Goal: Task Accomplishment & Management: Manage account settings

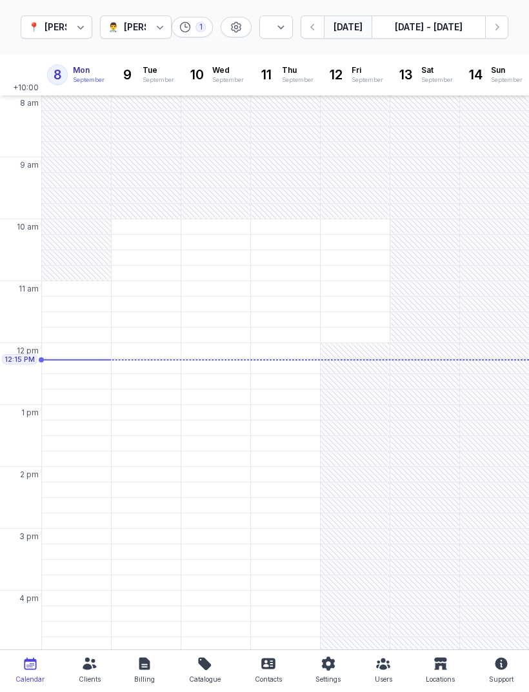
select select "week"
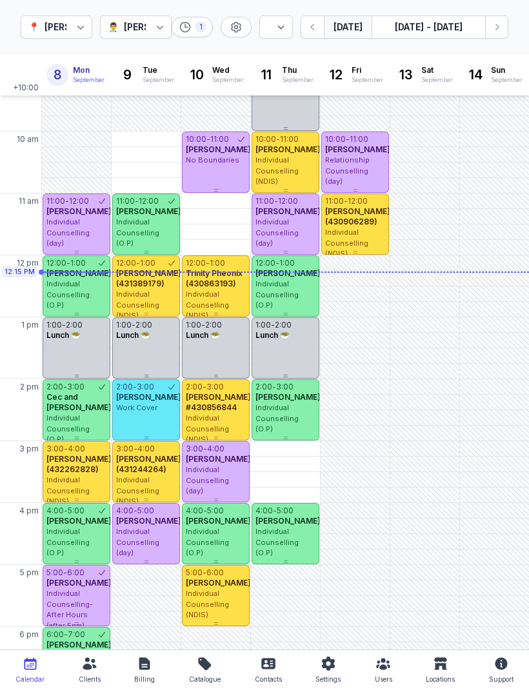
scroll to position [102, 0]
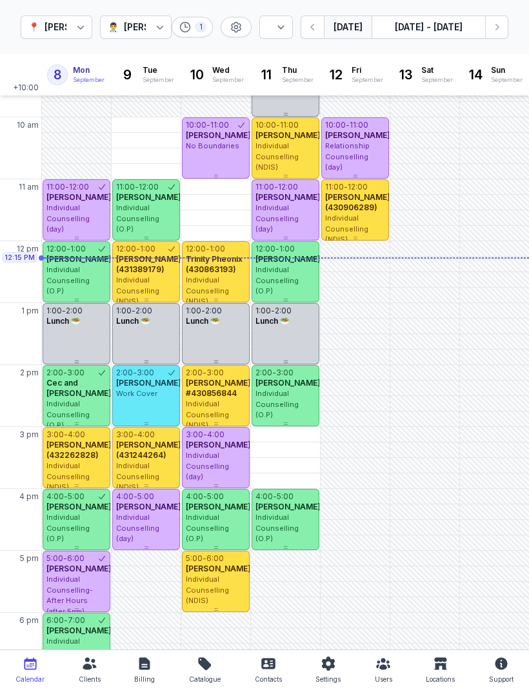
click at [147, 30] on div "[PERSON_NAME]" at bounding box center [161, 26] width 75 height 15
click at [143, 129] on div "[PERSON_NAME]" at bounding box center [165, 122] width 75 height 13
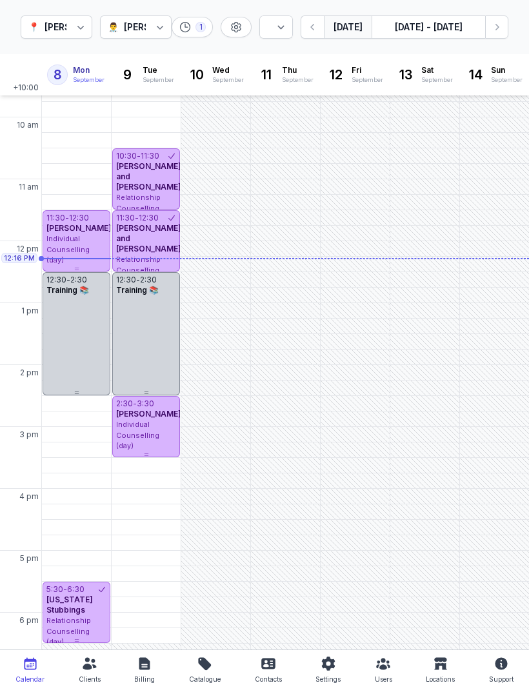
click at [495, 31] on icon "button" at bounding box center [496, 27] width 13 height 13
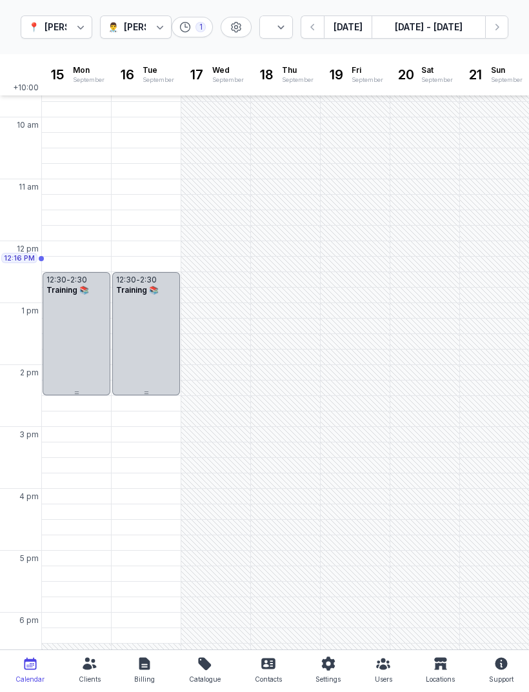
click at [499, 35] on button "Next week" at bounding box center [496, 26] width 23 height 23
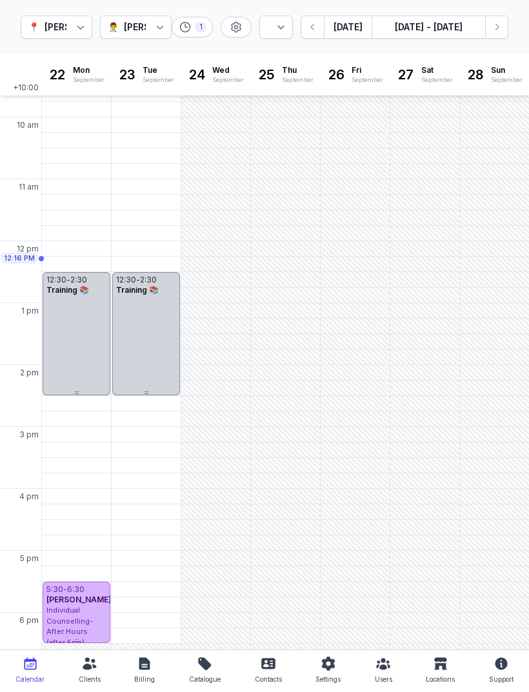
click at [491, 29] on icon "button" at bounding box center [496, 27] width 13 height 13
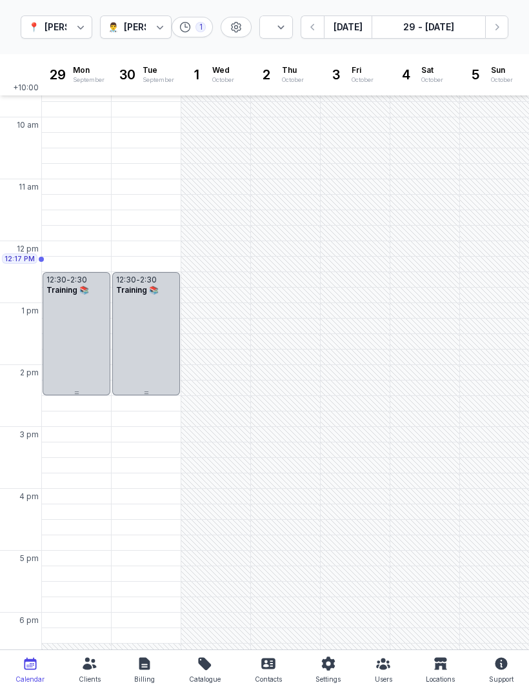
click at [308, 34] on button "button" at bounding box center [312, 26] width 23 height 23
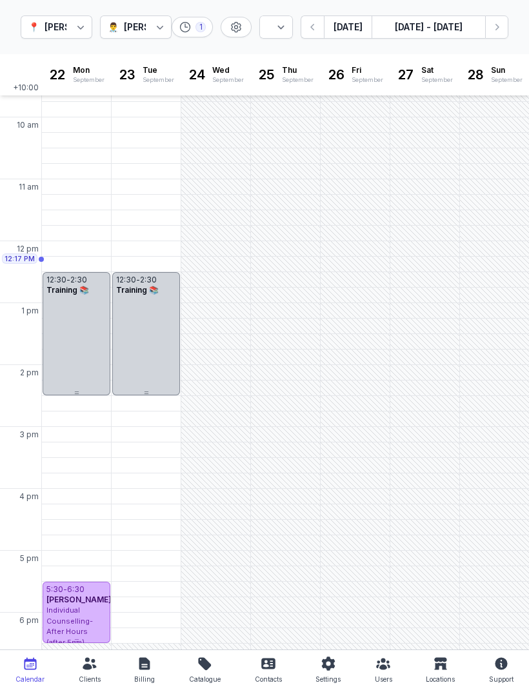
click at [488, 30] on button "Next week" at bounding box center [496, 26] width 23 height 23
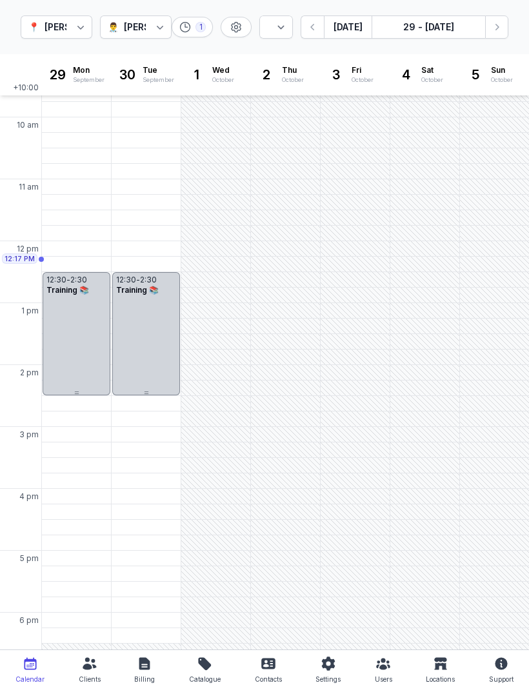
click at [310, 29] on icon "button" at bounding box center [312, 27] width 13 height 13
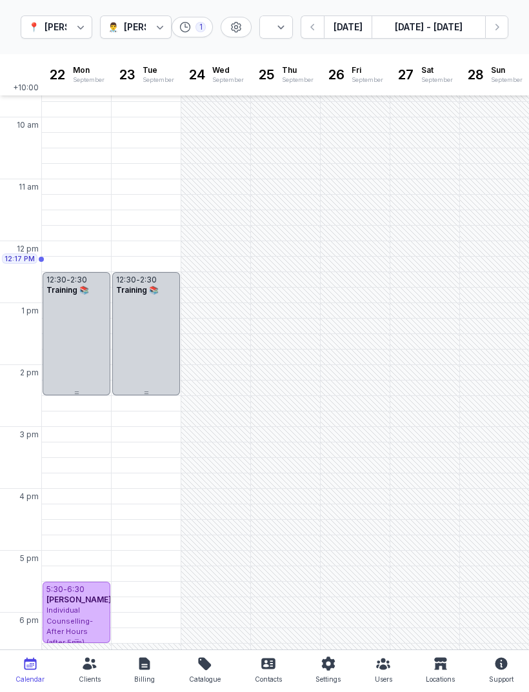
click at [309, 23] on icon "button" at bounding box center [312, 27] width 13 height 13
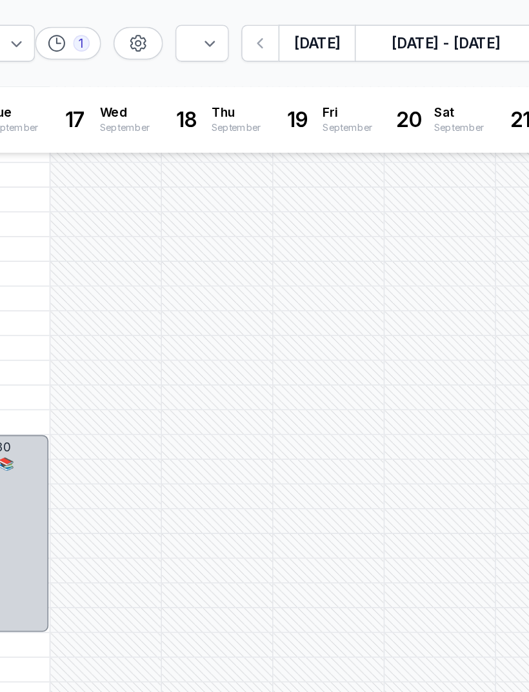
click at [306, 28] on icon "button" at bounding box center [312, 27] width 13 height 13
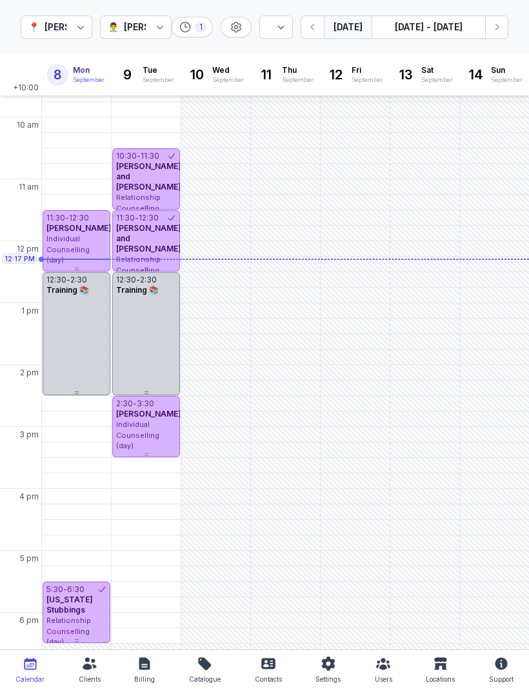
click at [491, 21] on icon "button" at bounding box center [496, 27] width 13 height 13
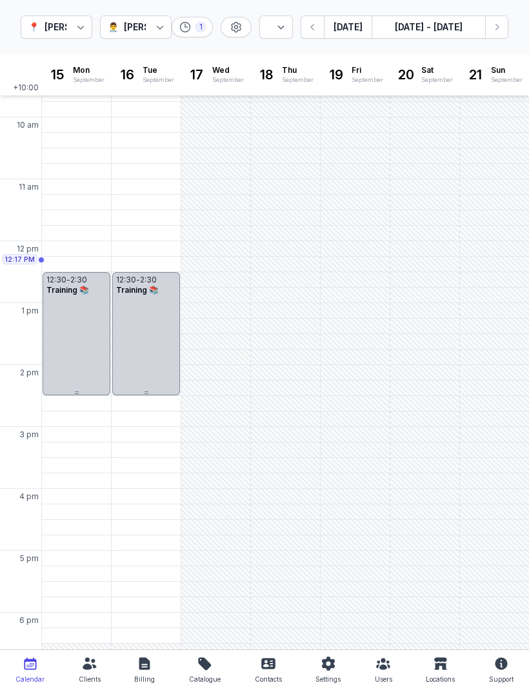
click at [494, 26] on icon "button" at bounding box center [496, 27] width 13 height 13
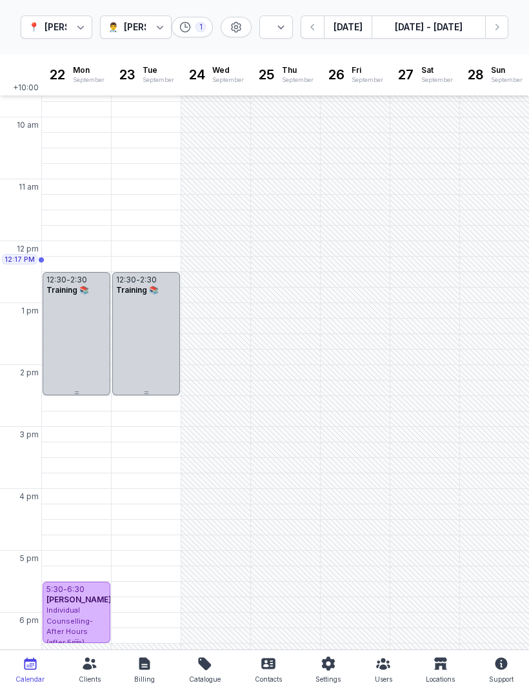
click at [483, 31] on button "[DATE] - [DATE]" at bounding box center [429, 26] width 114 height 23
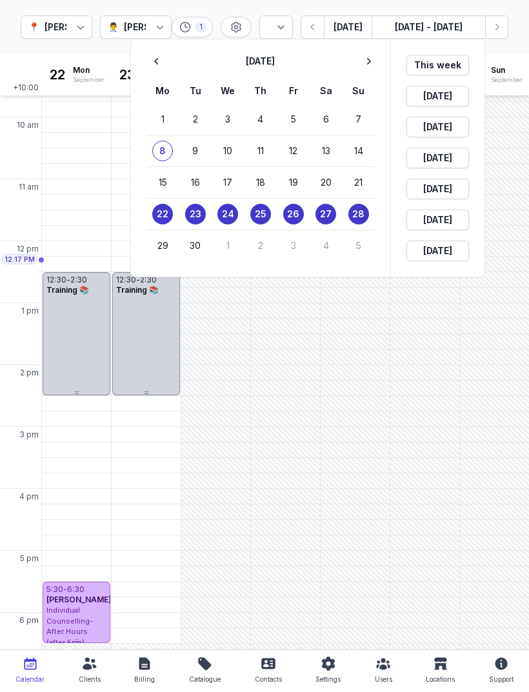
click at [504, 35] on div at bounding box center [264, 346] width 529 height 692
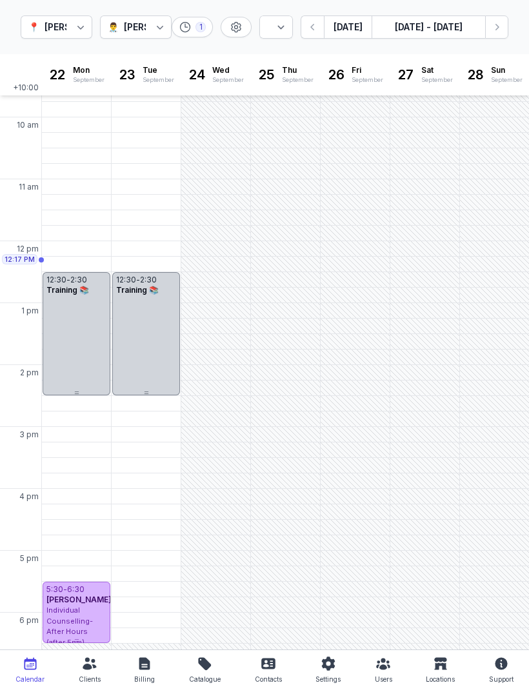
click at [497, 30] on icon "button" at bounding box center [496, 27] width 13 height 13
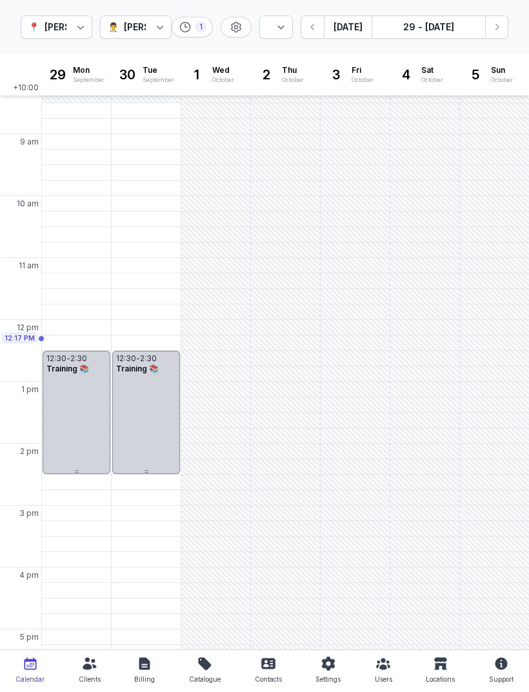
scroll to position [22, 0]
click at [494, 28] on icon "button" at bounding box center [496, 27] width 13 height 13
click at [309, 25] on icon "button" at bounding box center [312, 27] width 13 height 13
click at [146, 297] on div "11:30 AM - Tue" at bounding box center [144, 298] width 61 height 13
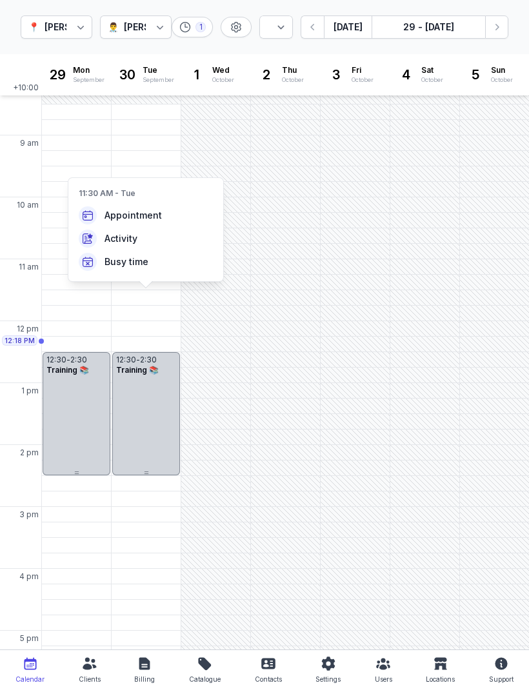
click at [139, 162] on div "9:15 AM - Tue" at bounding box center [143, 158] width 58 height 13
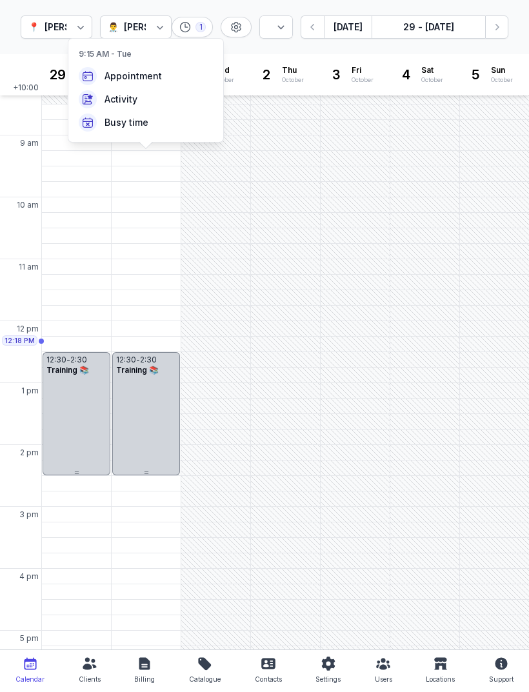
click at [152, 174] on div "9:30 AM - Tue" at bounding box center [144, 174] width 61 height 13
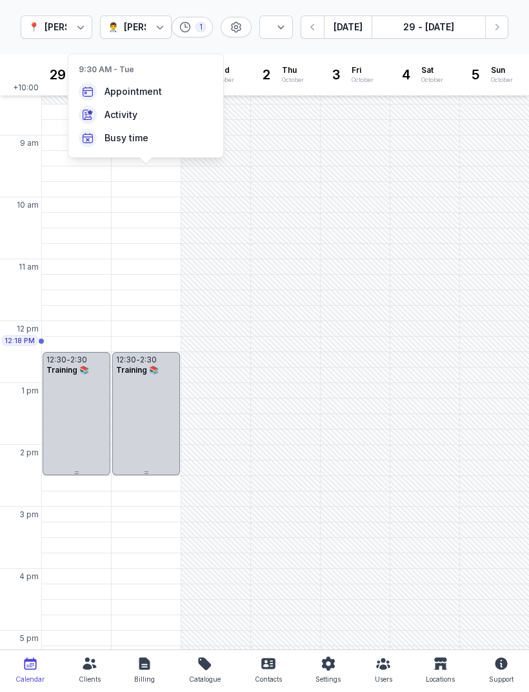
click at [148, 89] on span "Appointment" at bounding box center [133, 91] width 57 height 13
select select
type input "[DATE]"
select select "9:30"
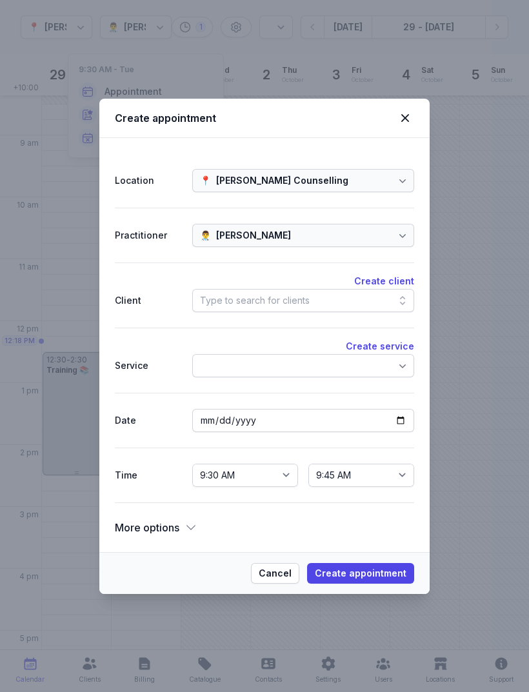
click at [314, 297] on div "Type to search for clients" at bounding box center [303, 300] width 222 height 23
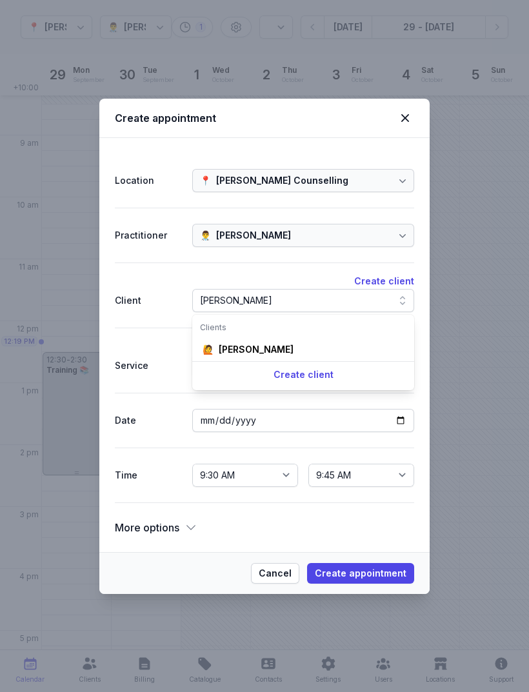
type input "[PERSON_NAME]"
click at [254, 353] on div "[PERSON_NAME]" at bounding box center [256, 349] width 75 height 13
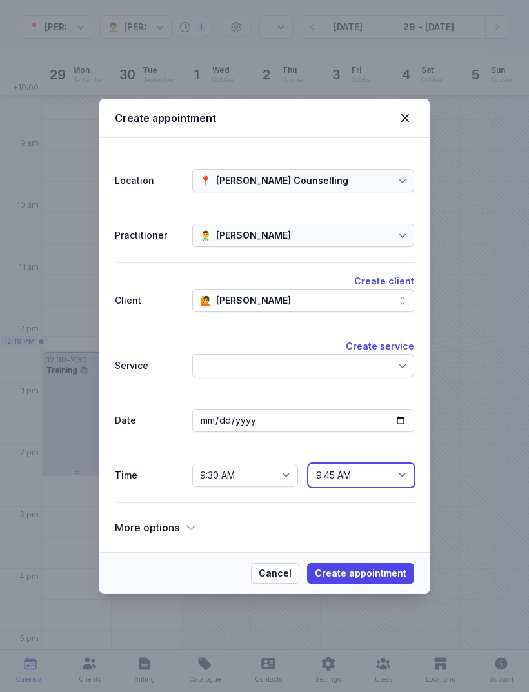
click at [390, 484] on select "9:45 AM 10:00 AM 10:15 AM 10:30 AM 10:45 AM 11:00 AM 11:15 AM 11:30 AM 11:45 AM…" at bounding box center [361, 475] width 106 height 23
select select "10:30"
click at [372, 567] on span "Create appointment" at bounding box center [361, 573] width 92 height 15
click at [401, 117] on icon at bounding box center [404, 117] width 15 height 15
select select
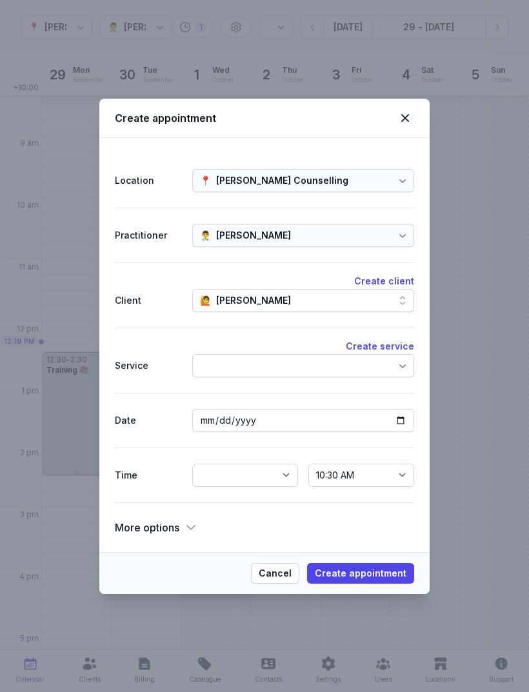
select select
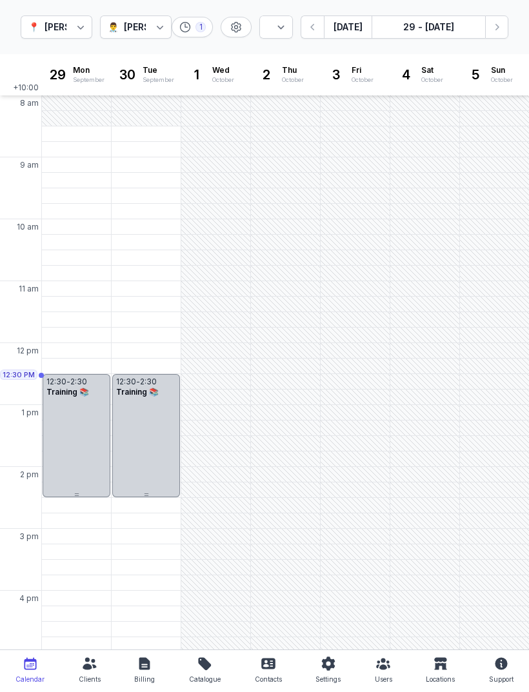
click at [354, 30] on button "[DATE]" at bounding box center [348, 26] width 48 height 23
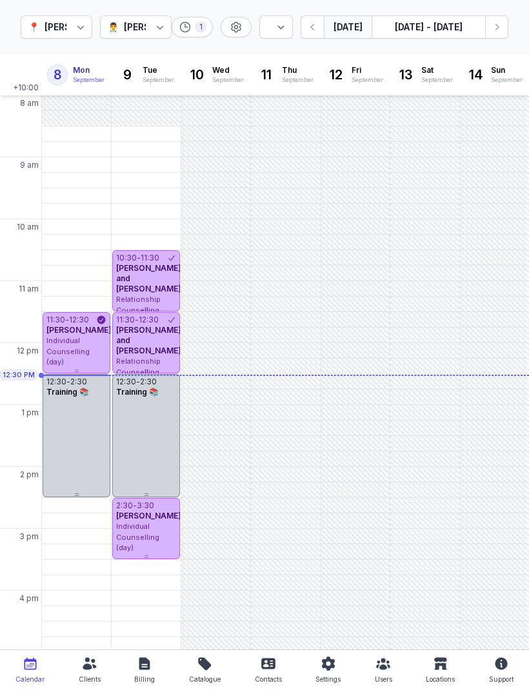
click at [85, 664] on icon at bounding box center [90, 663] width 14 height 12
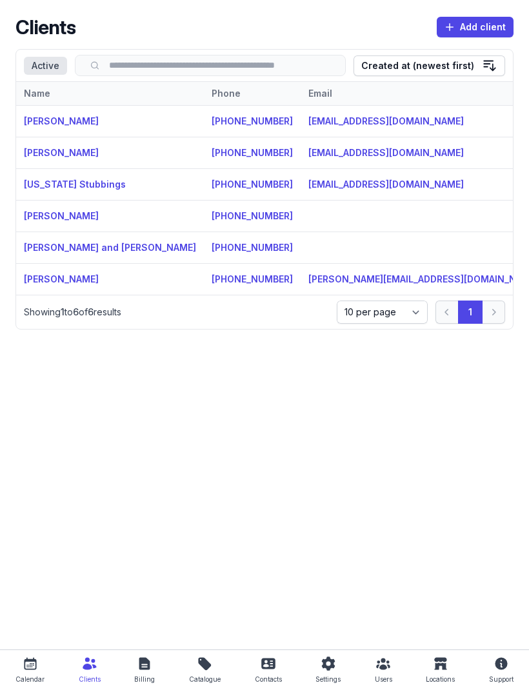
click at [50, 158] on link "[PERSON_NAME]" at bounding box center [61, 152] width 75 height 11
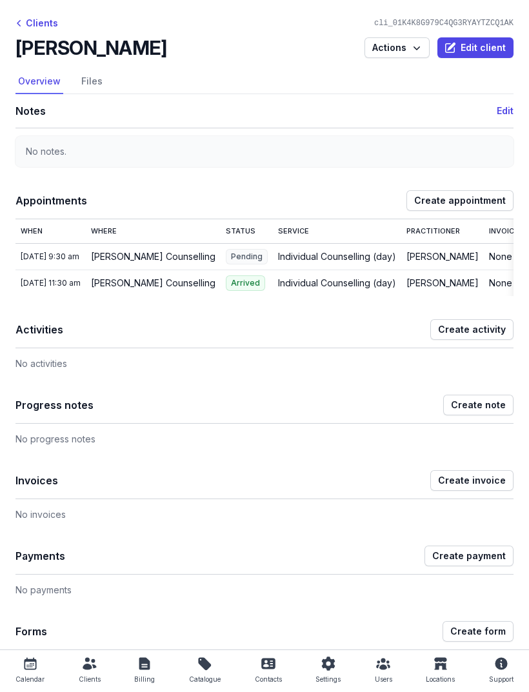
click at [96, 71] on link "Files" at bounding box center [92, 82] width 26 height 25
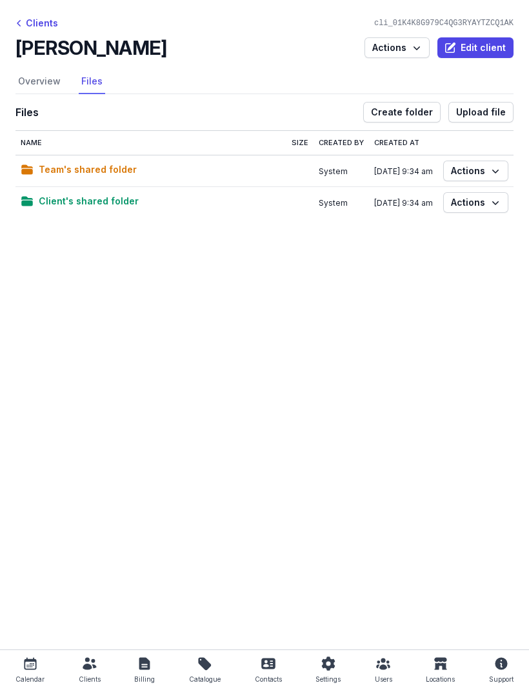
click at [415, 110] on span "Create folder" at bounding box center [402, 112] width 62 height 15
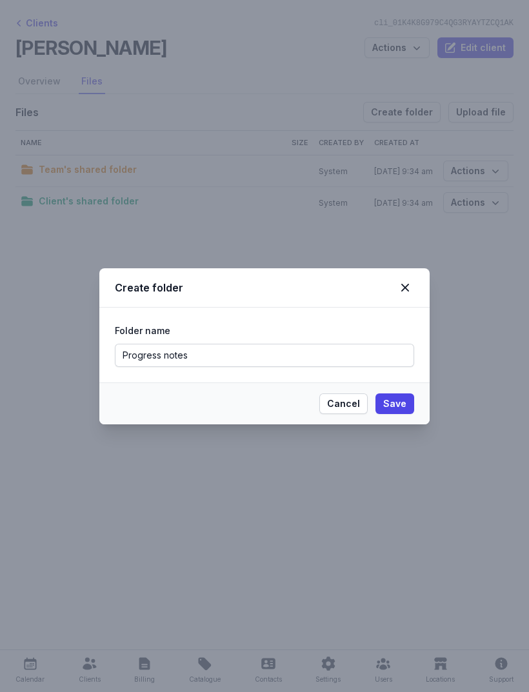
type input "Progress notes"
click at [399, 405] on span "Save" at bounding box center [394, 403] width 23 height 15
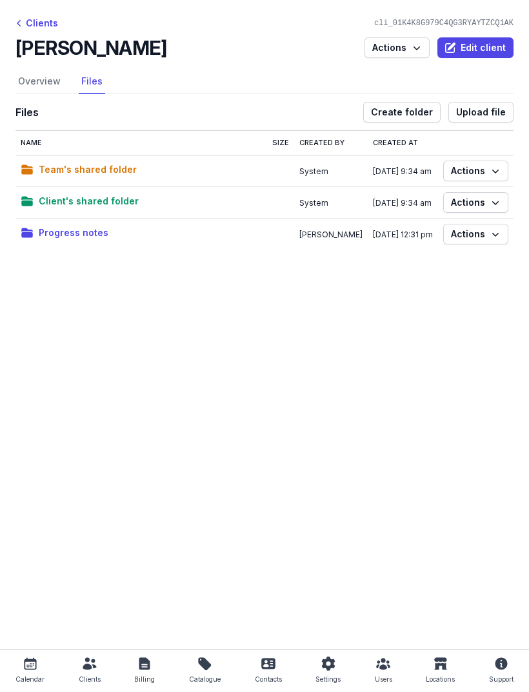
click at [478, 228] on span "Actions" at bounding box center [476, 233] width 50 height 15
click at [66, 227] on span "Progress notes" at bounding box center [74, 232] width 70 height 15
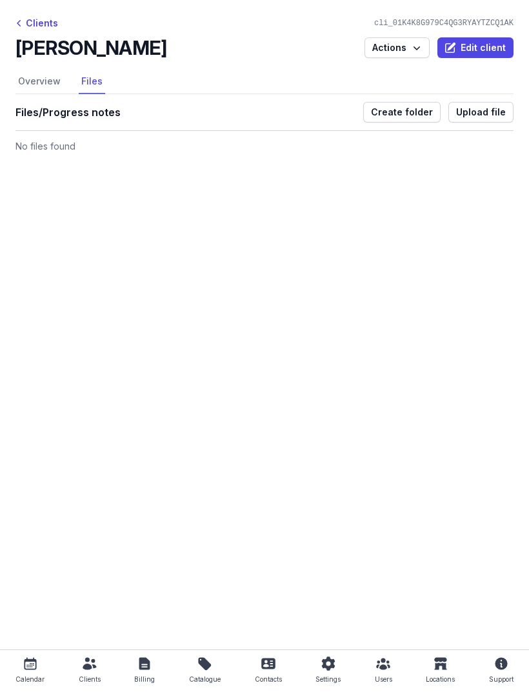
click at [488, 110] on span "Upload file" at bounding box center [481, 112] width 50 height 15
